Goal: Information Seeking & Learning: Understand process/instructions

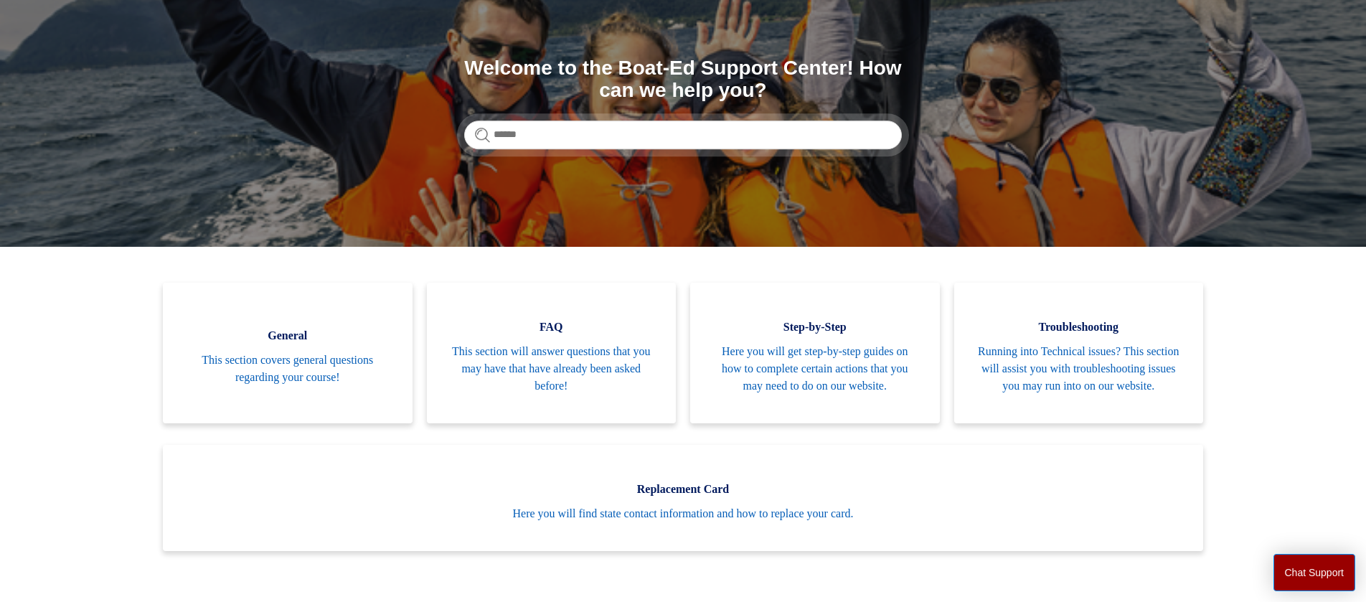
scroll to position [152, 0]
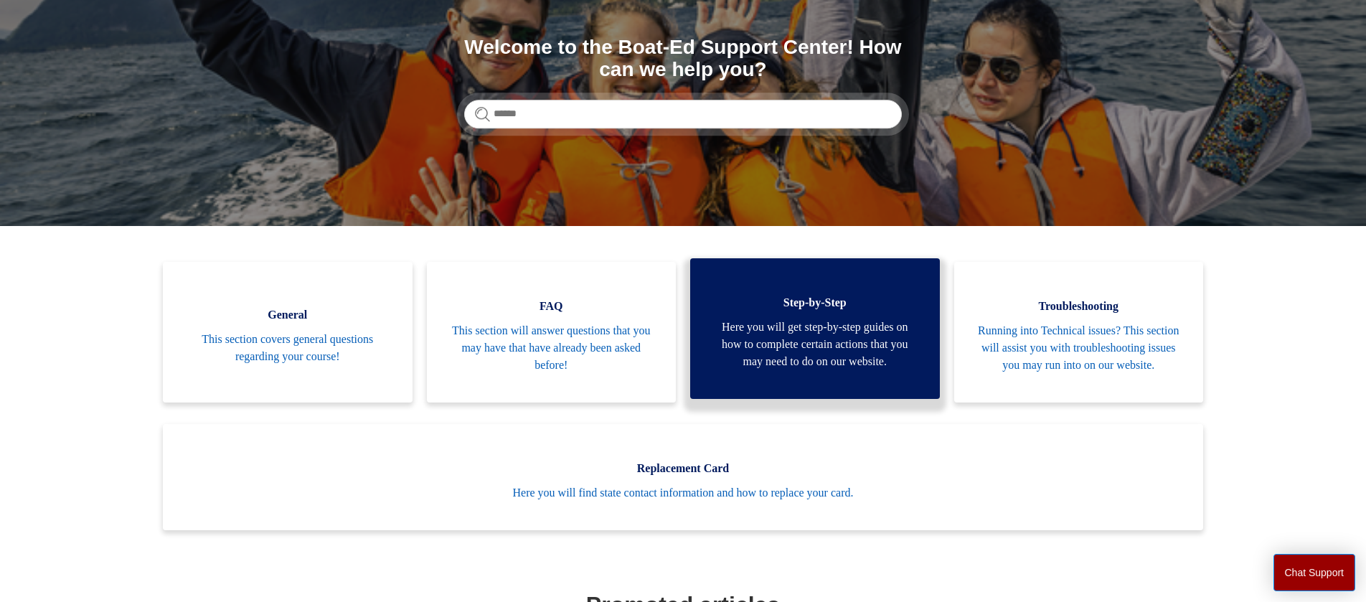
click at [842, 325] on link "Step-by-Step Here you will get step-by-step guides on how to complete certain a…" at bounding box center [815, 328] width 250 height 141
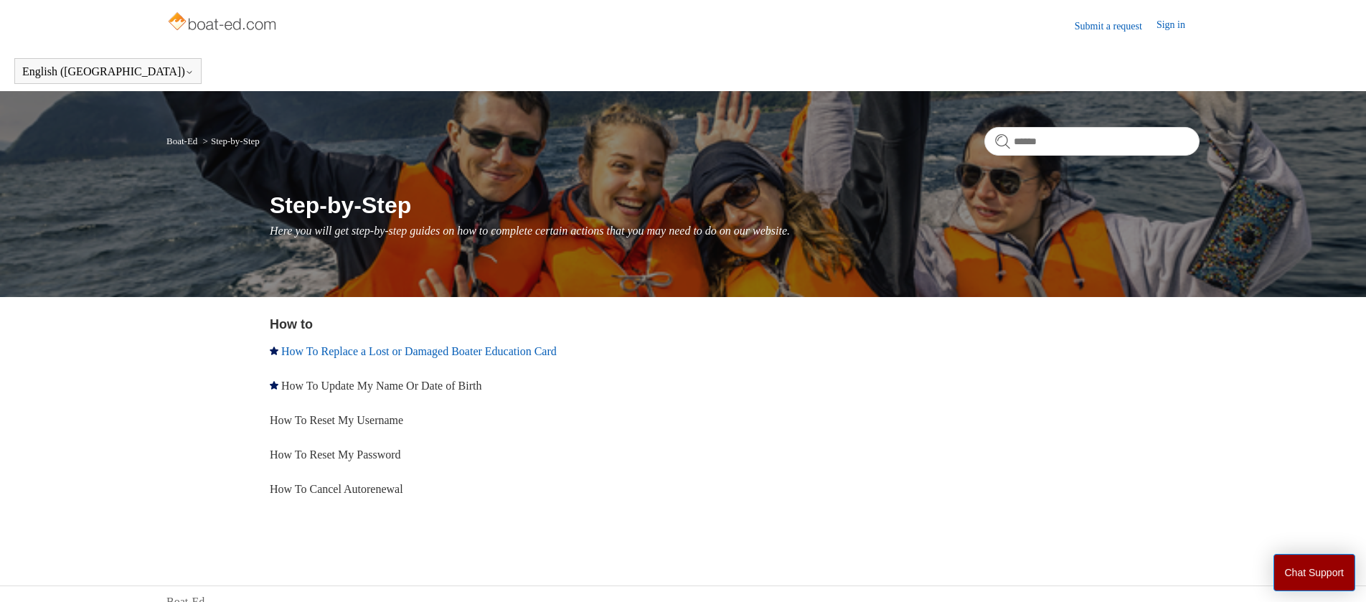
click at [427, 350] on link "How To Replace a Lost or Damaged Boater Education Card" at bounding box center [419, 351] width 276 height 12
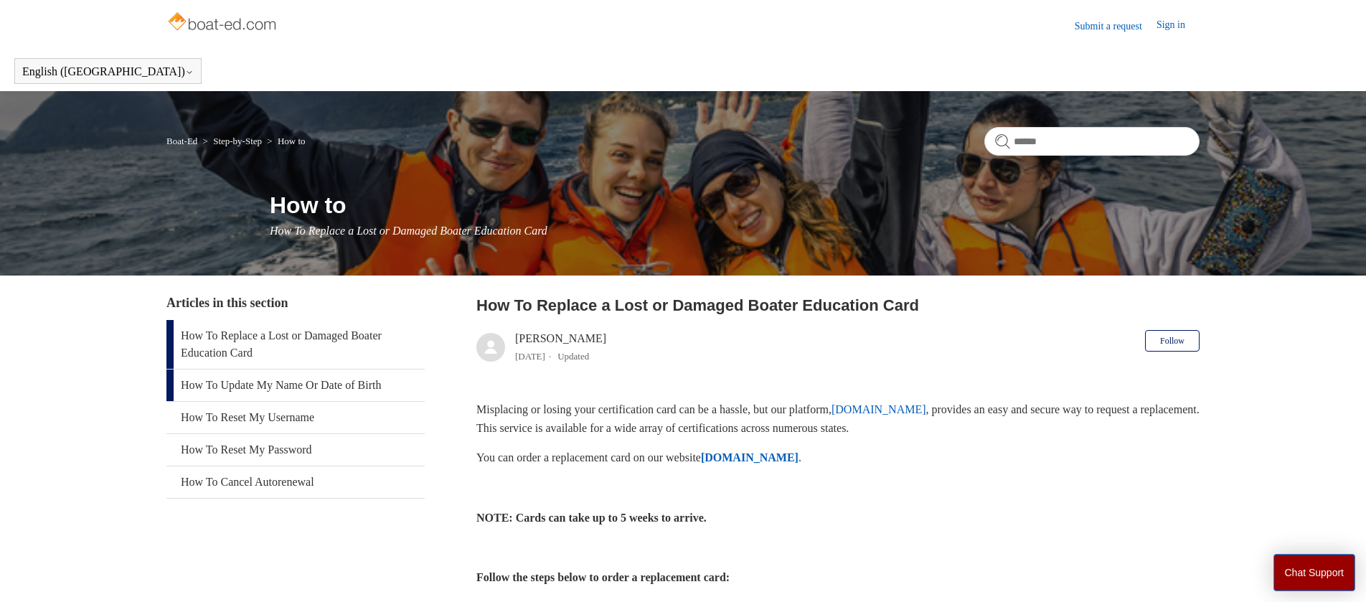
click at [291, 385] on link "How To Update My Name Or Date of Birth" at bounding box center [295, 386] width 258 height 32
